Goal: Information Seeking & Learning: Learn about a topic

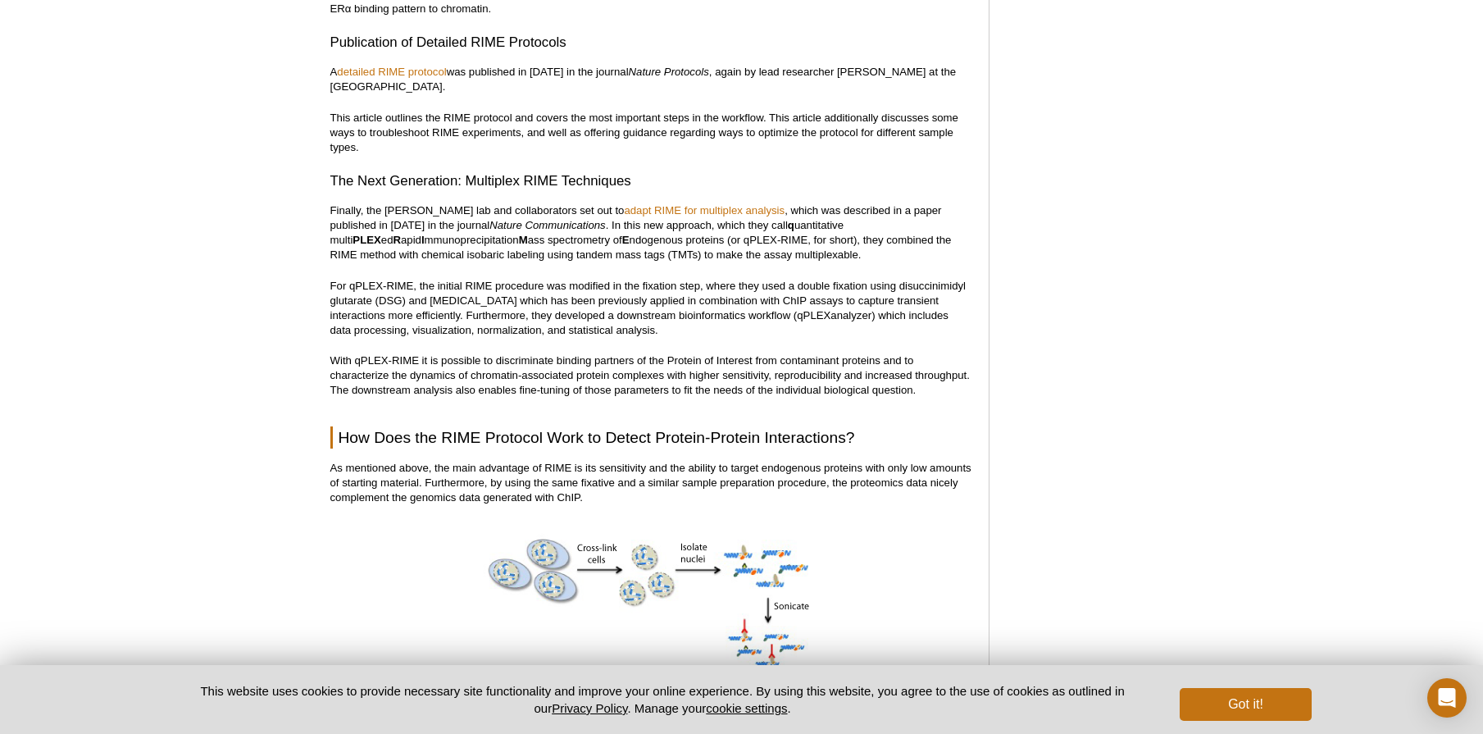
scroll to position [1552, 0]
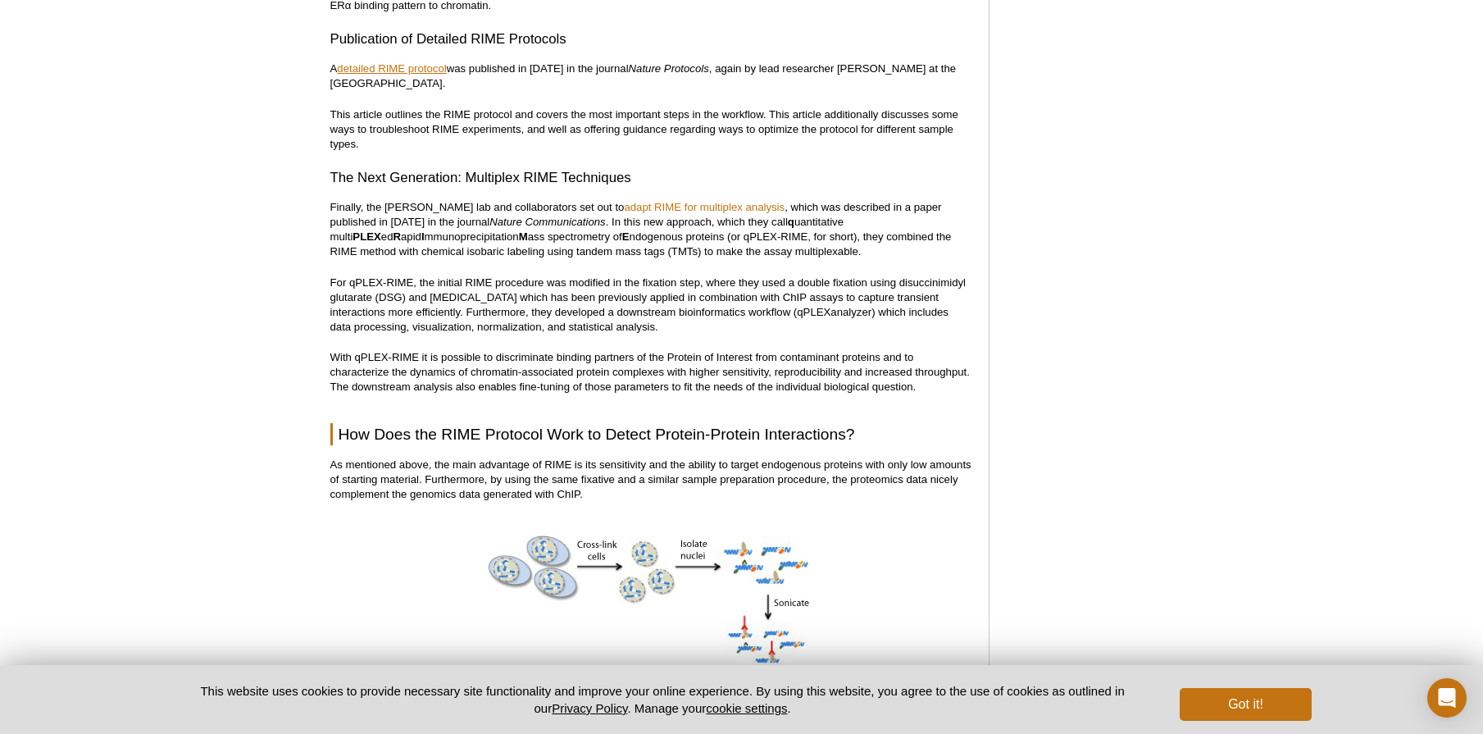
click at [403, 66] on link "detailed RIME protocol" at bounding box center [391, 68] width 109 height 12
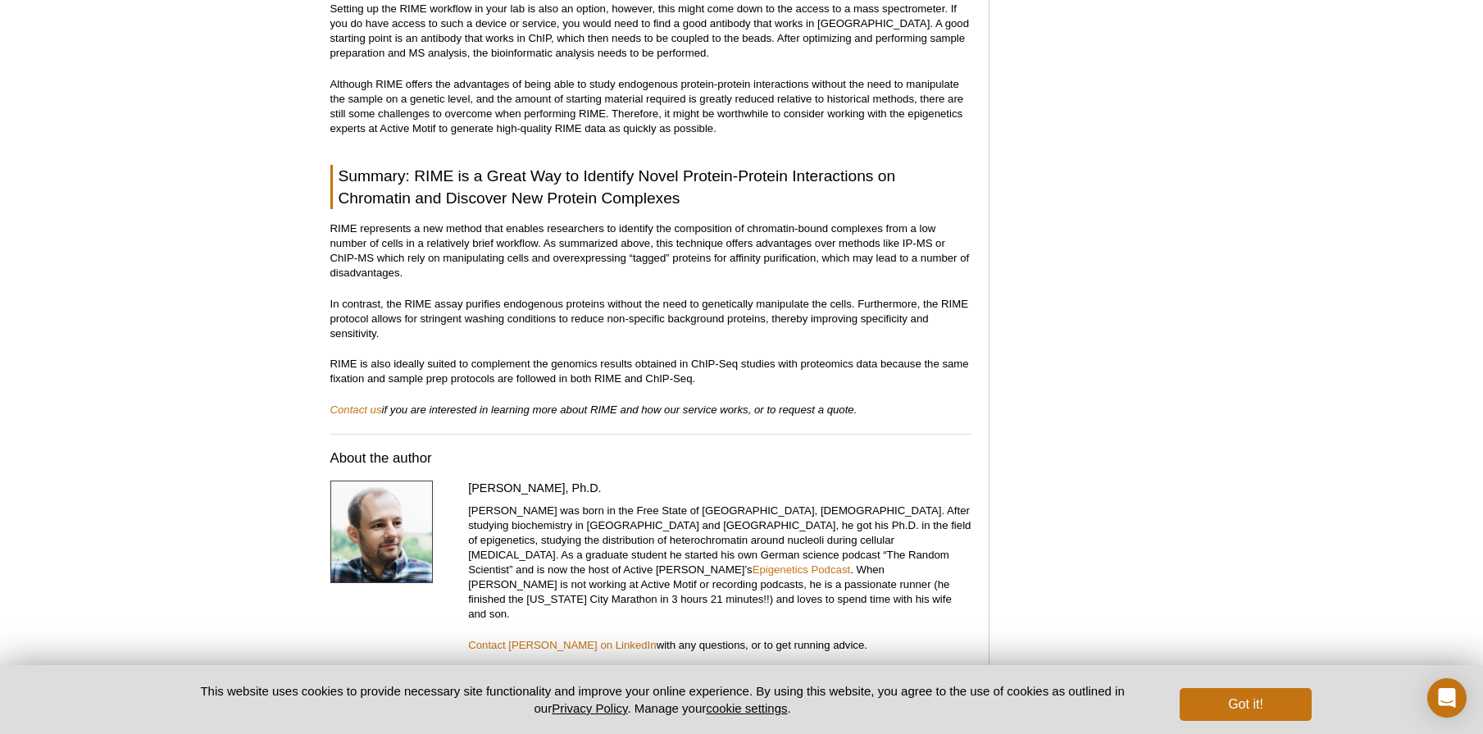
scroll to position [4245, 0]
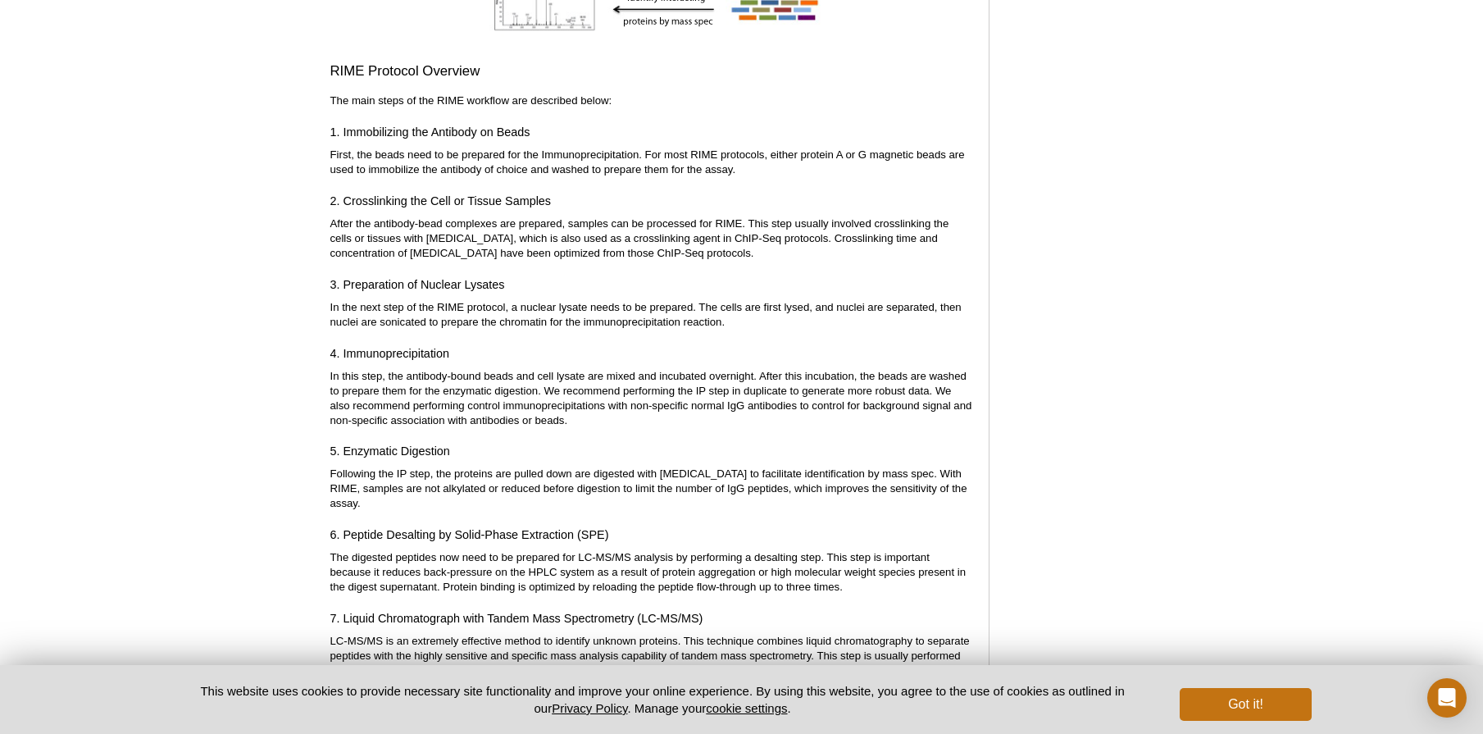
scroll to position [2264, 0]
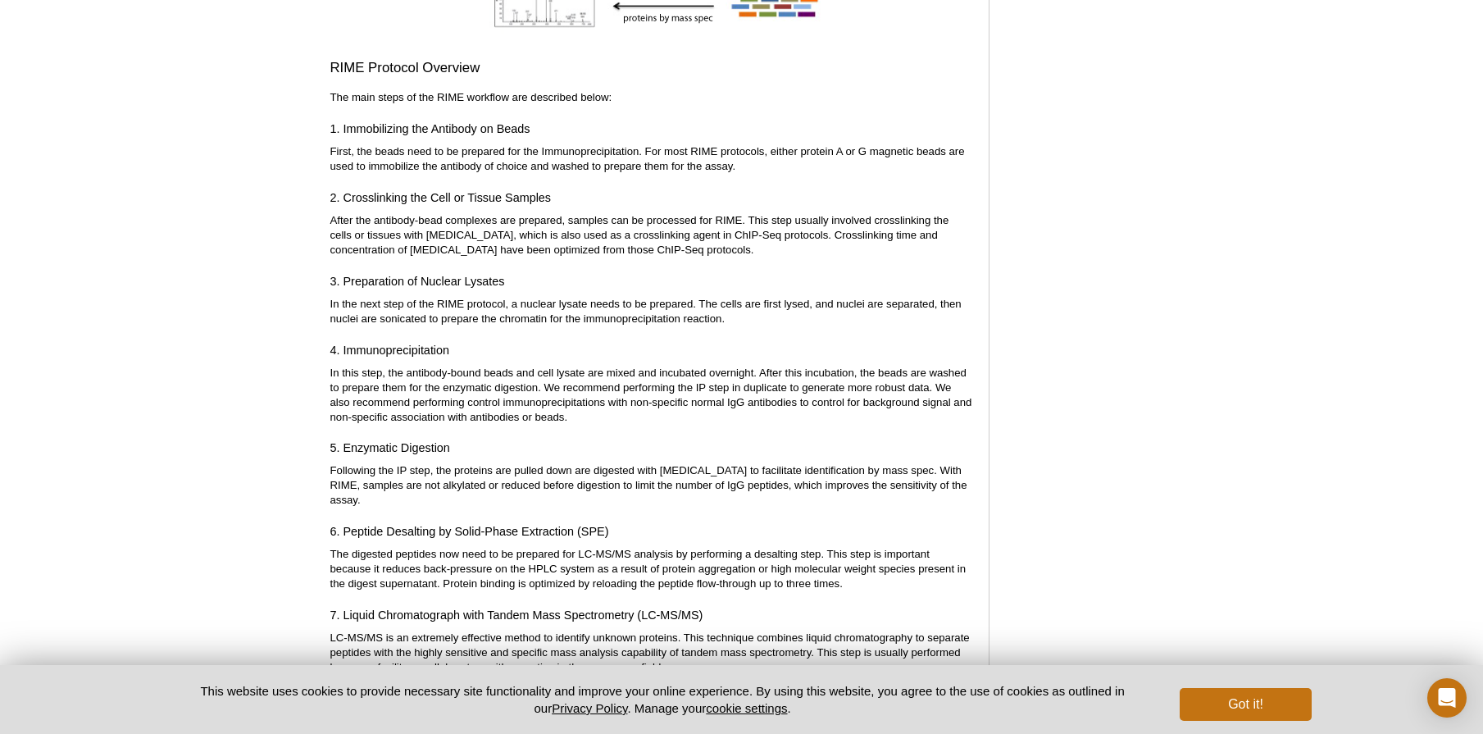
click at [322, 89] on div "<< Back to MOTIFvations Blog Home Page Using RIME to Analyze Protein-Protein In…" at bounding box center [664, 411] width 684 height 5066
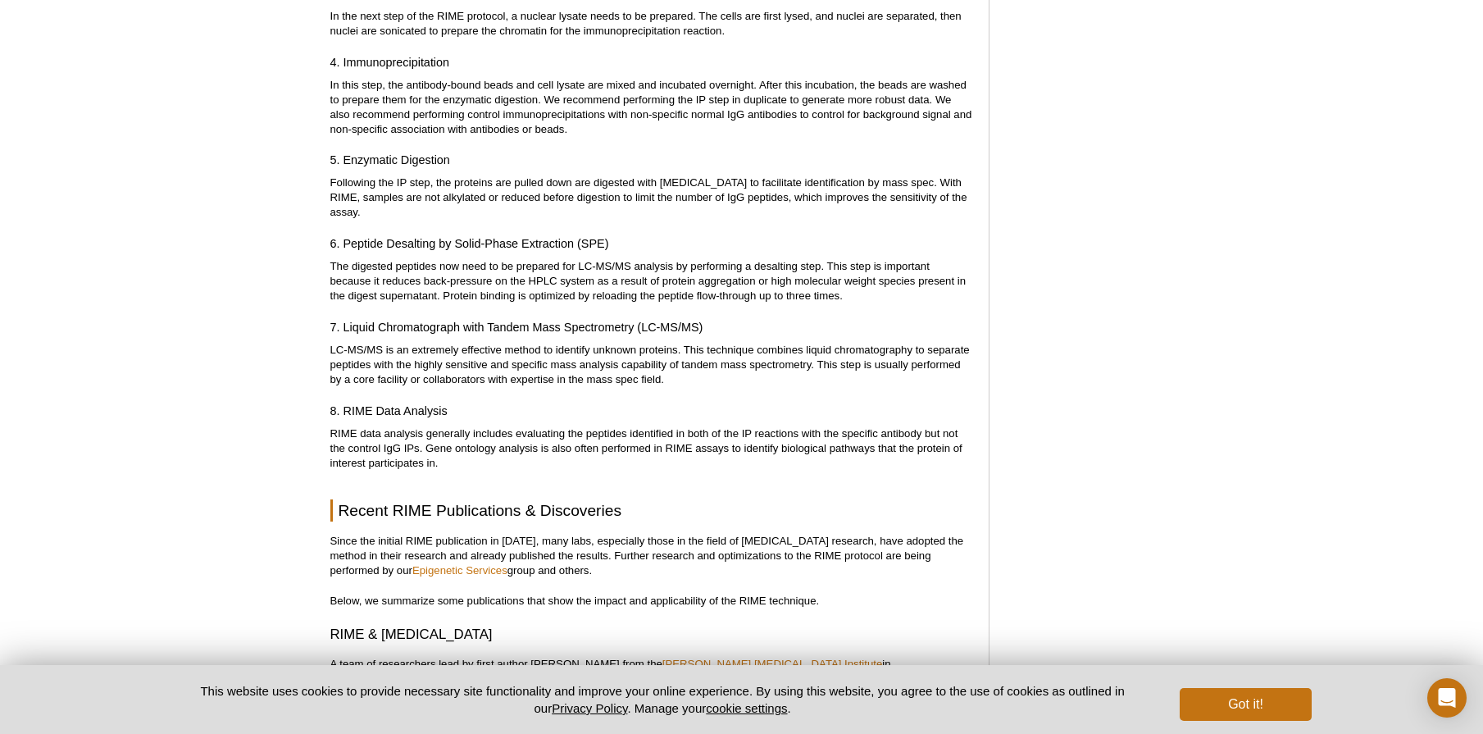
scroll to position [2685, 0]
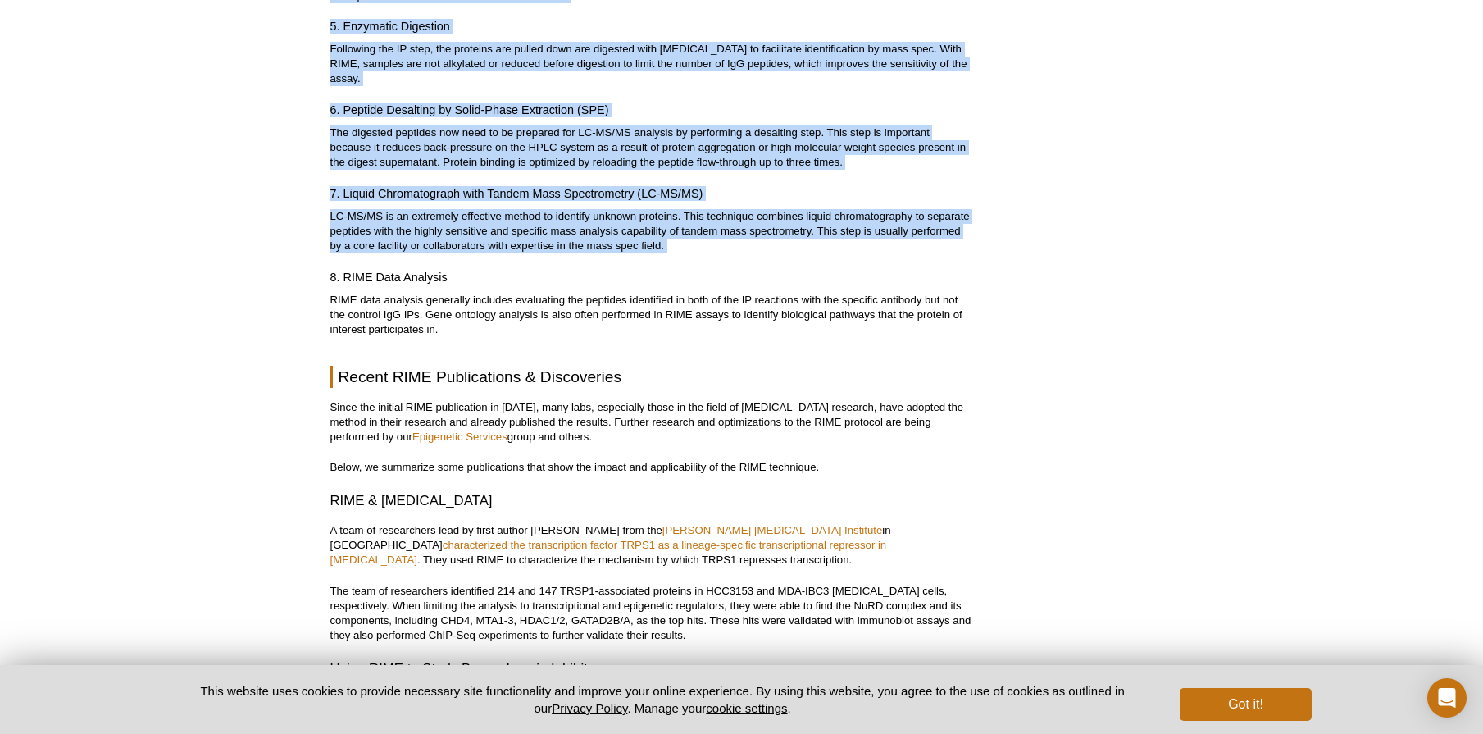
drag, startPoint x: 331, startPoint y: 71, endPoint x: 737, endPoint y: 233, distance: 437.1
copy div "RIME Protocol Overview The main steps of the RIME workflow are described below:…"
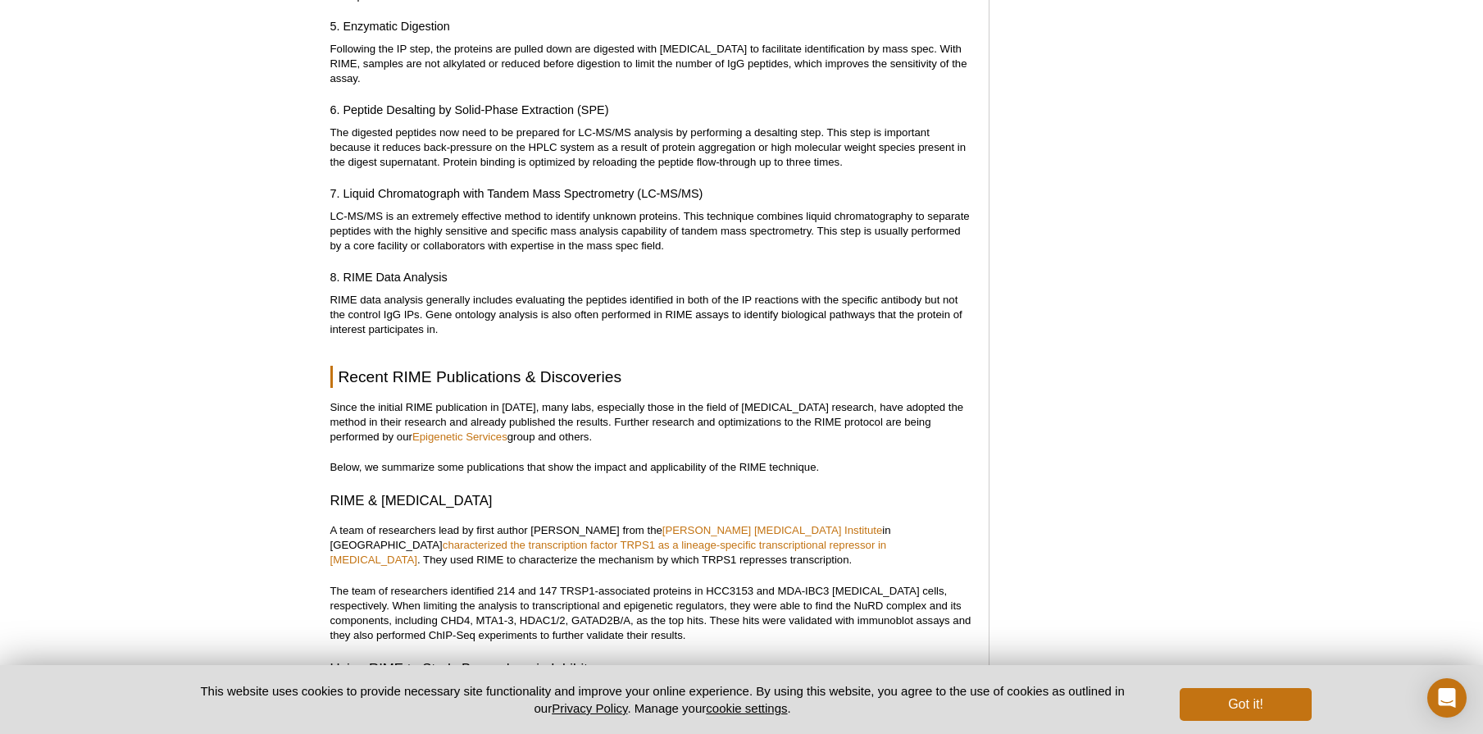
click at [435, 125] on p "The digested peptides now need to be prepared for LC-MS/MS analysis by performi…" at bounding box center [651, 147] width 642 height 44
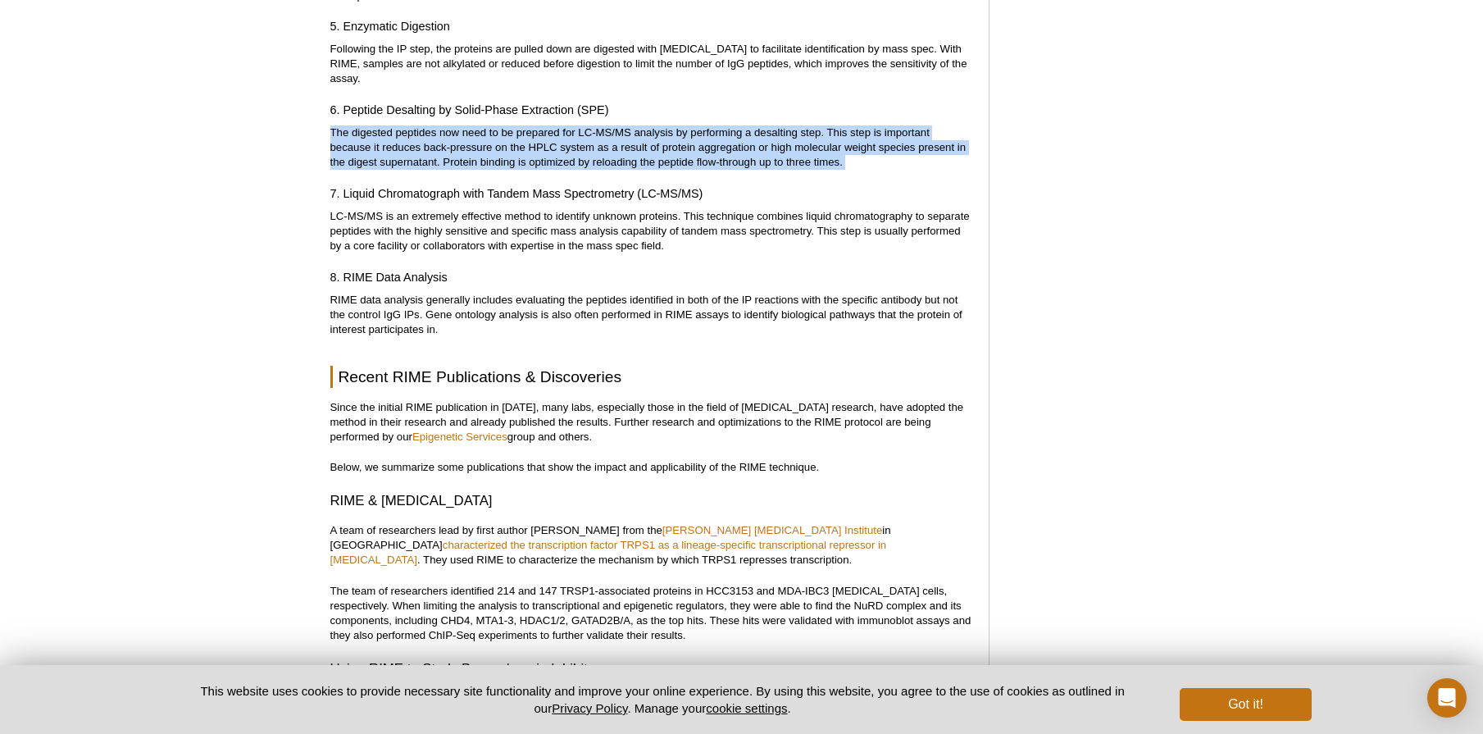
click at [435, 125] on p "The digested peptides now need to be prepared for LC-MS/MS analysis by performi…" at bounding box center [651, 147] width 642 height 44
click at [545, 125] on p "The digested peptides now need to be prepared for LC-MS/MS analysis by performi…" at bounding box center [651, 147] width 642 height 44
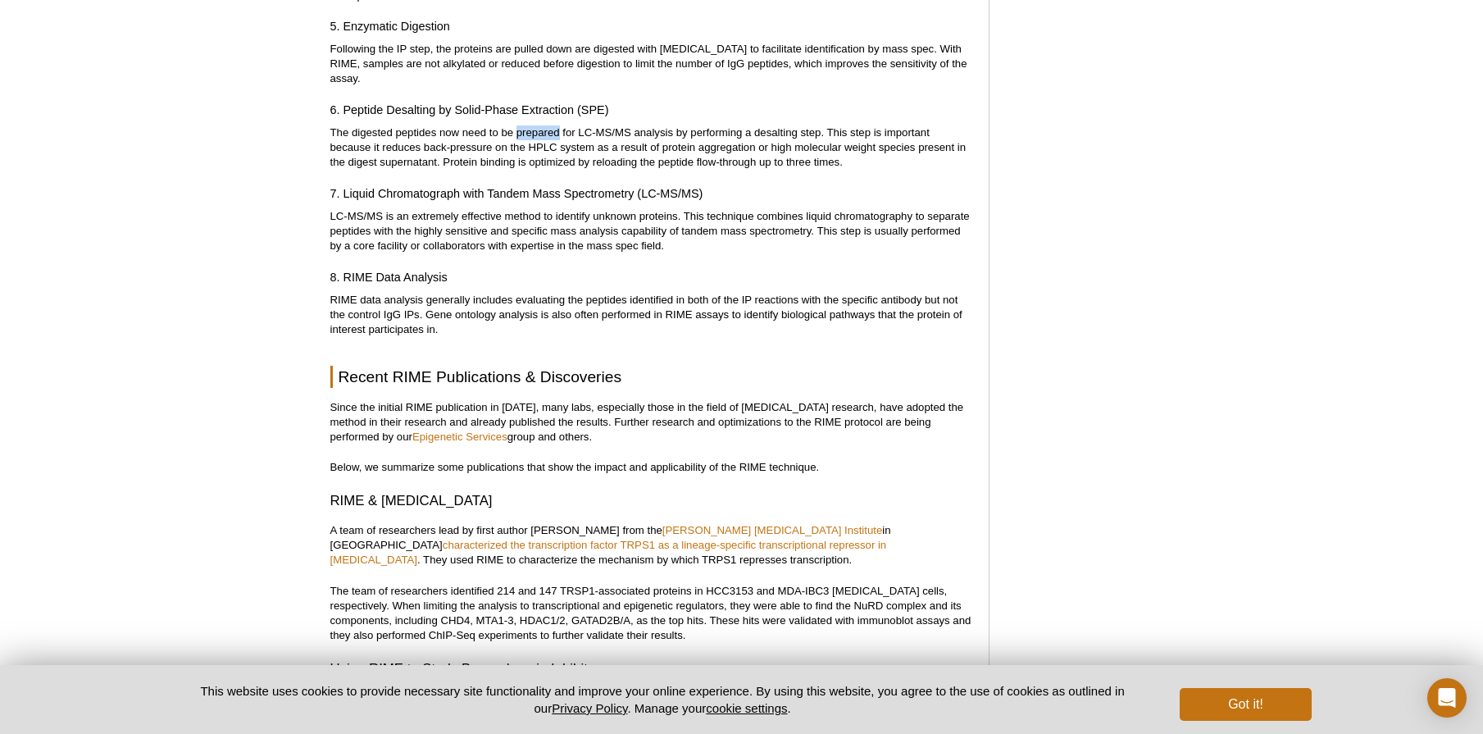
click at [545, 125] on p "The digested peptides now need to be prepared for LC-MS/MS analysis by performi…" at bounding box center [651, 147] width 642 height 44
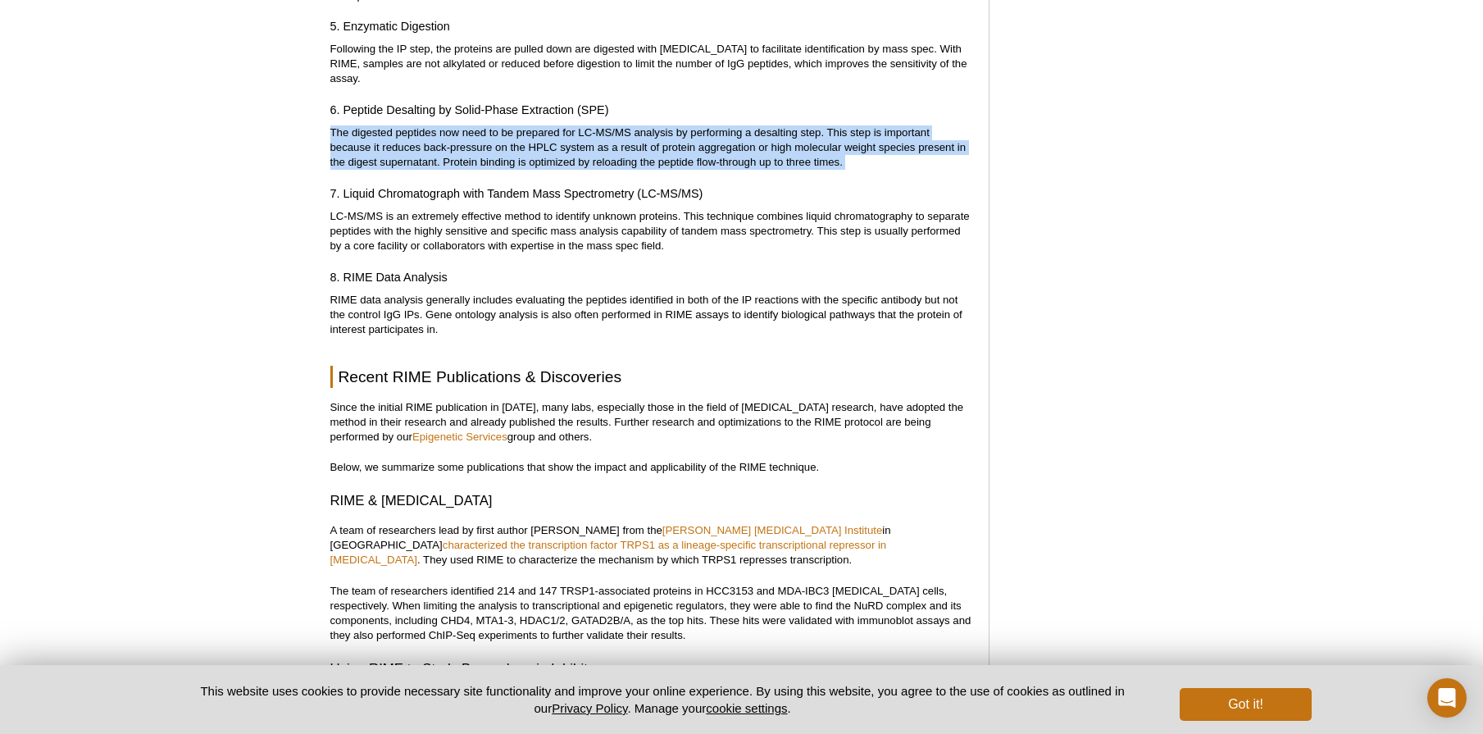
click at [545, 125] on p "The digested peptides now need to be prepared for LC-MS/MS analysis by performi…" at bounding box center [651, 147] width 642 height 44
click at [758, 125] on p "The digested peptides now need to be prepared for LC-MS/MS analysis by performi…" at bounding box center [651, 147] width 642 height 44
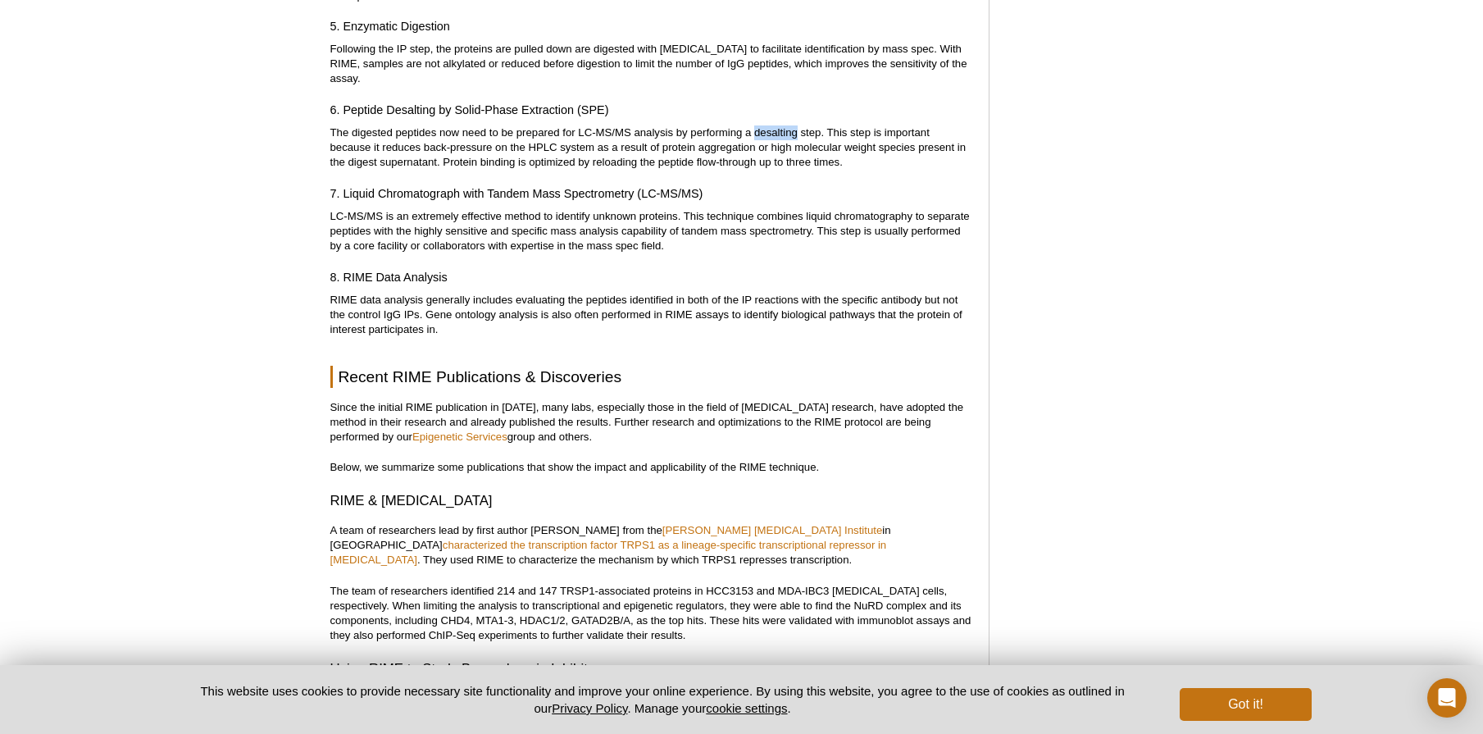
click at [758, 125] on p "The digested peptides now need to be prepared for LC-MS/MS analysis by performi…" at bounding box center [651, 147] width 642 height 44
click at [820, 125] on p "The digested peptides now need to be prepared for LC-MS/MS analysis by performi…" at bounding box center [651, 147] width 642 height 44
click at [888, 130] on p "The digested peptides now need to be prepared for LC-MS/MS analysis by performi…" at bounding box center [651, 147] width 642 height 44
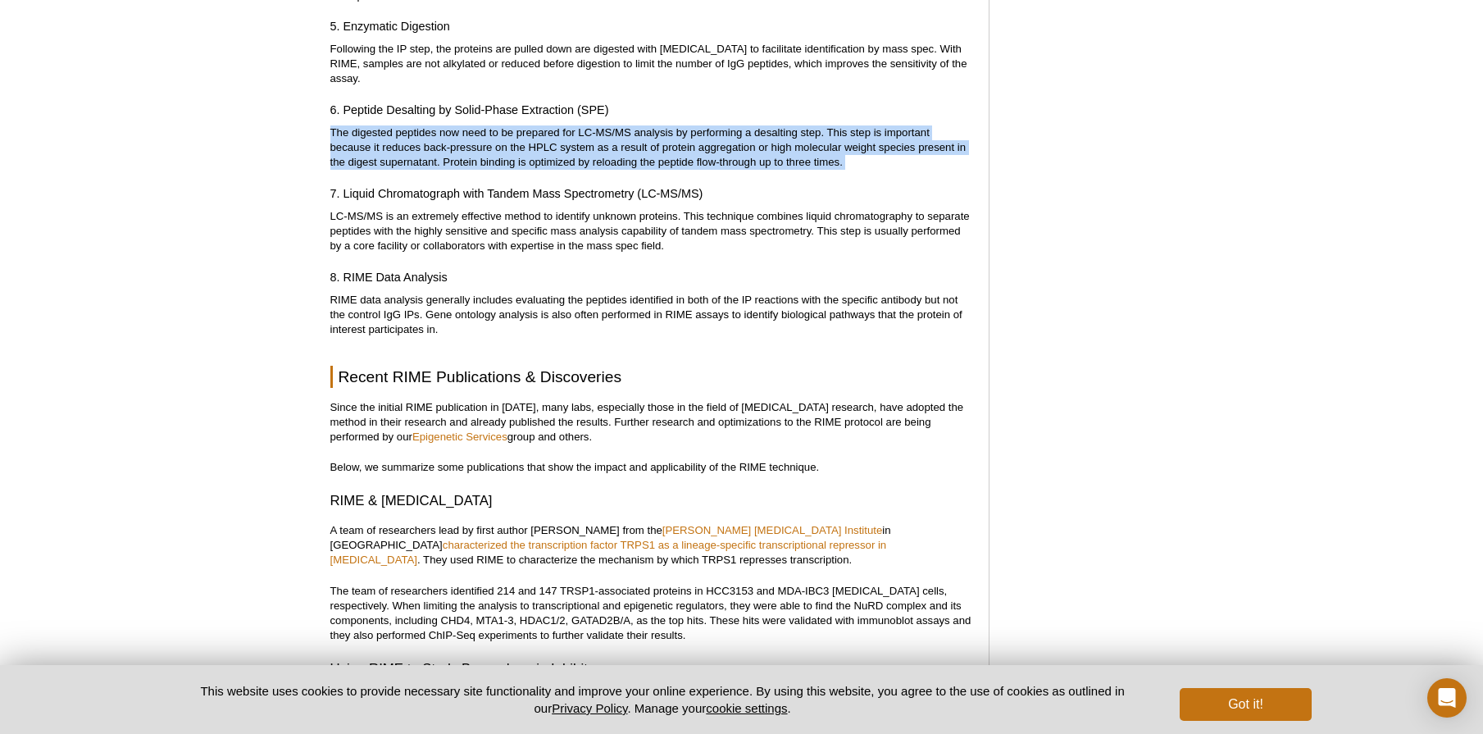
click at [888, 130] on p "The digested peptides now need to be prepared for LC-MS/MS analysis by performi…" at bounding box center [651, 147] width 642 height 44
click at [823, 143] on p "The digested peptides now need to be prepared for LC-MS/MS analysis by performi…" at bounding box center [651, 147] width 642 height 44
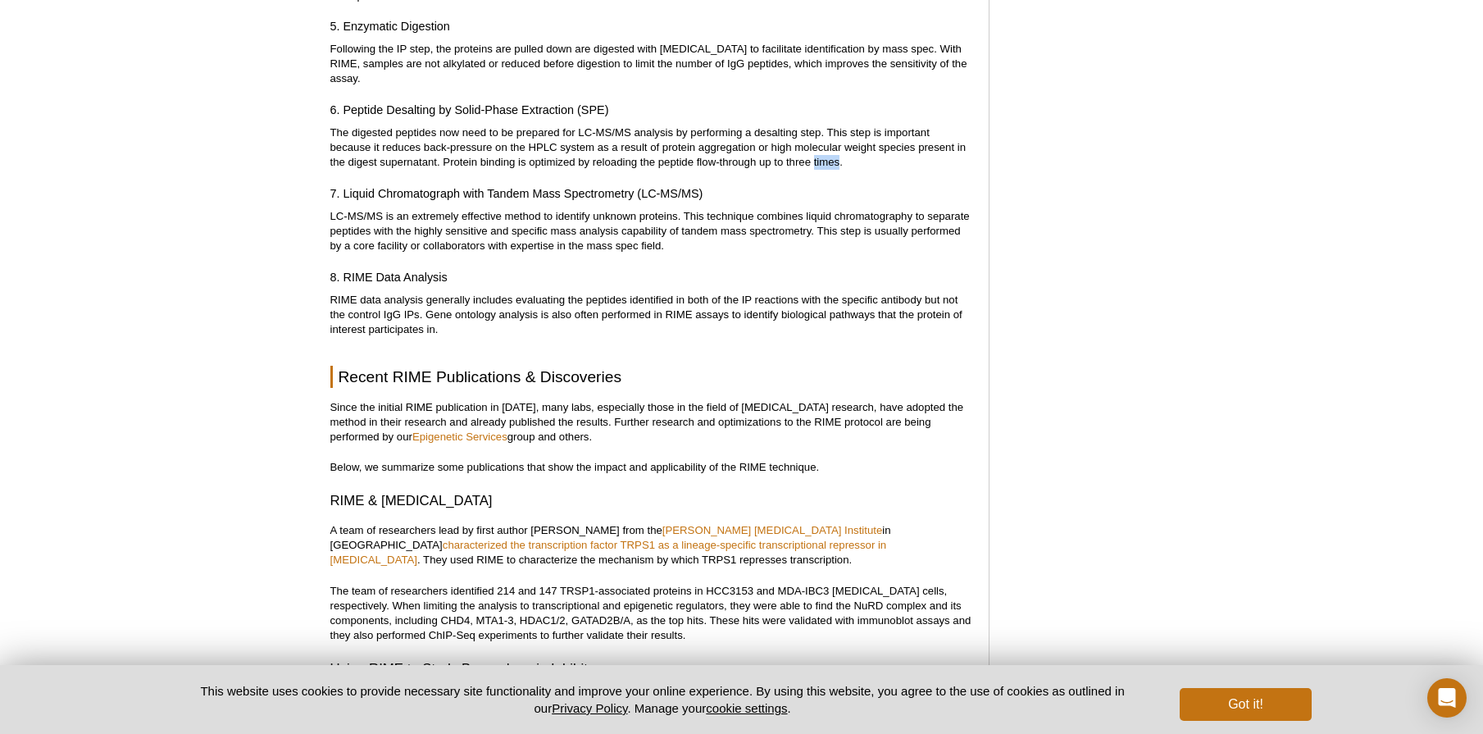
click at [823, 143] on p "The digested peptides now need to be prepared for LC-MS/MS analysis by performi…" at bounding box center [651, 147] width 642 height 44
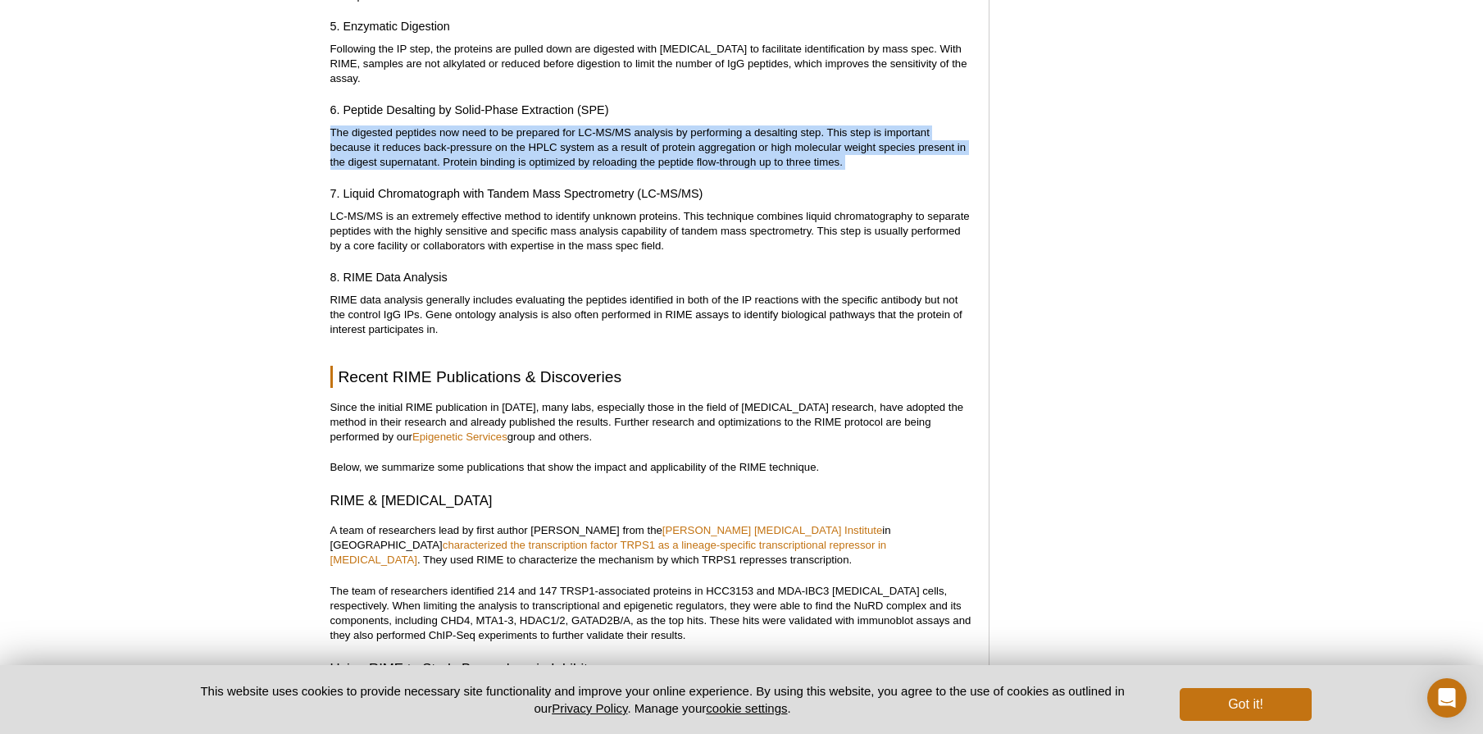
click at [823, 143] on p "The digested peptides now need to be prepared for LC-MS/MS analysis by performi…" at bounding box center [651, 147] width 642 height 44
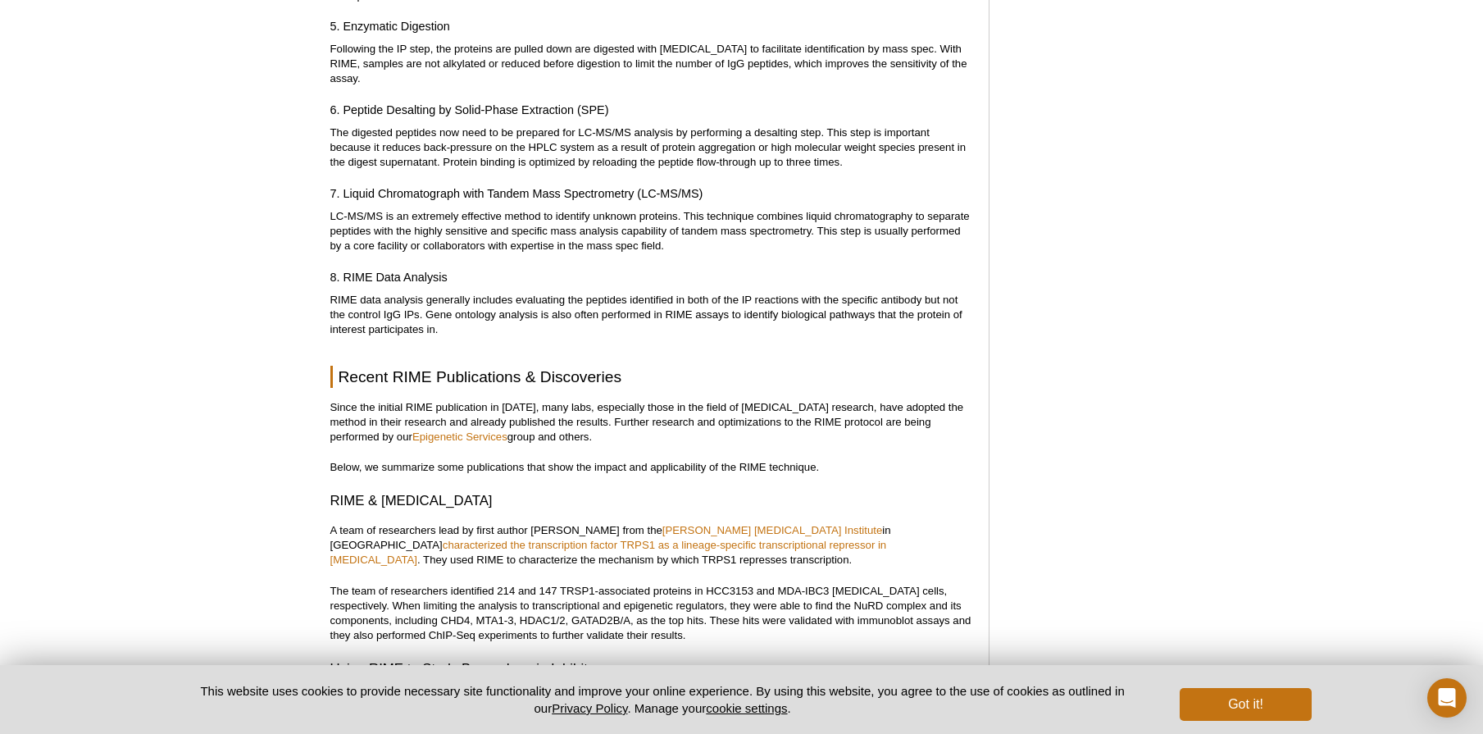
click at [388, 209] on p "LC-MS/MS is an extremely effective method to identify unknown proteins. This te…" at bounding box center [651, 231] width 642 height 44
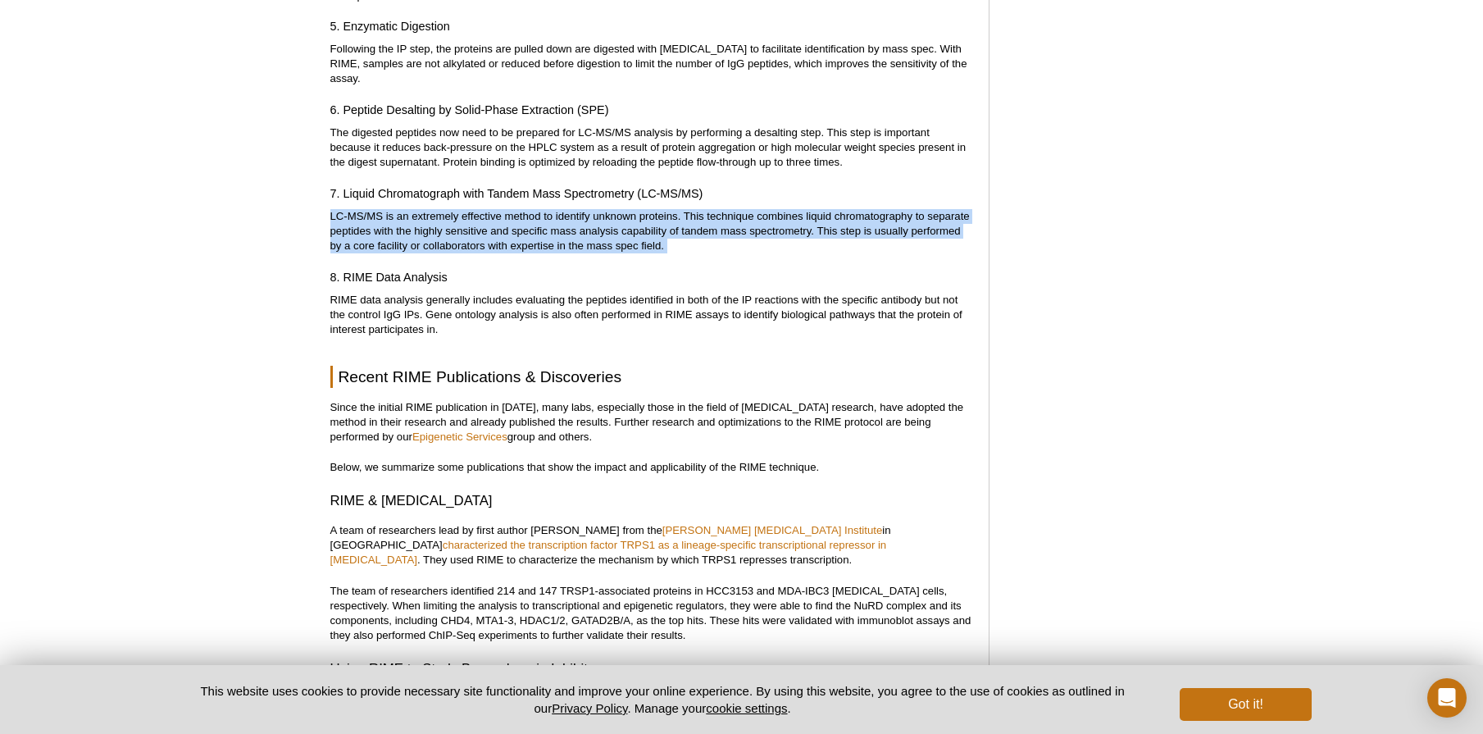
click at [388, 209] on p "LC-MS/MS is an extremely effective method to identify unknown proteins. This te…" at bounding box center [651, 231] width 642 height 44
